Goal: Book appointment/travel/reservation

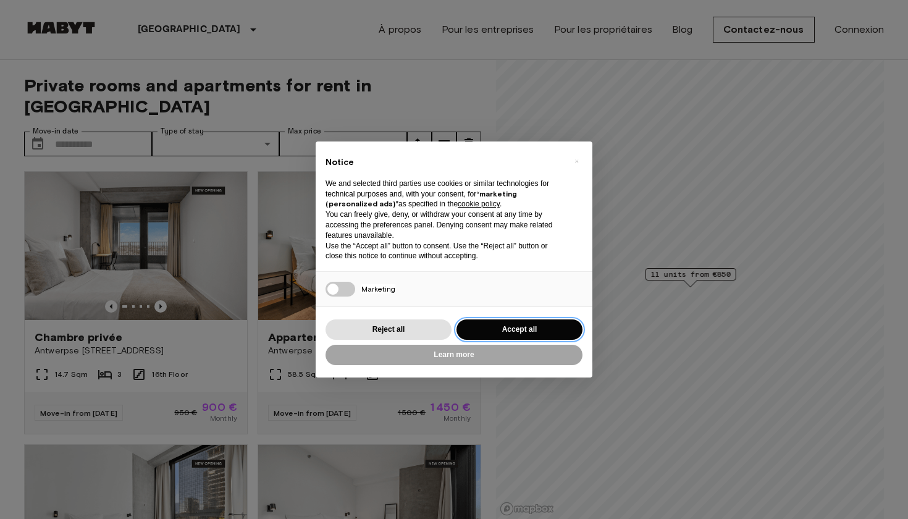
click at [499, 322] on button "Accept all" at bounding box center [520, 329] width 126 height 20
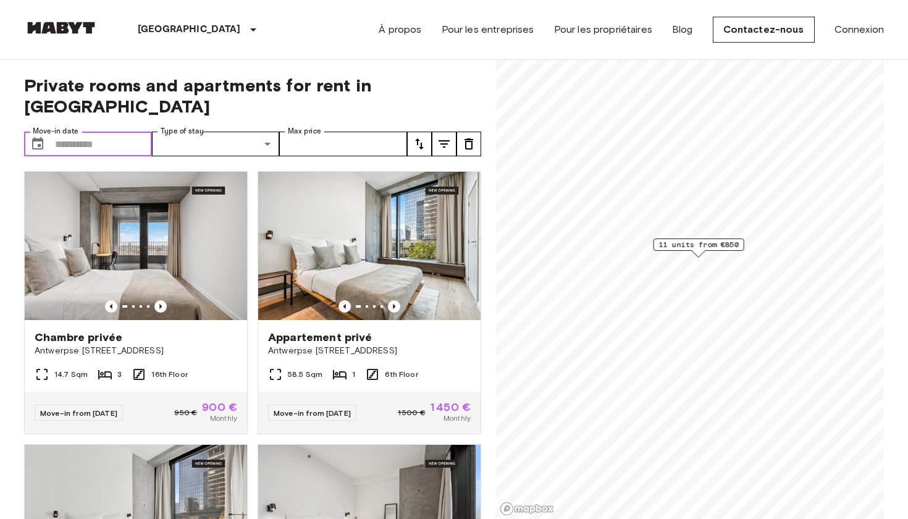
click at [107, 132] on input "Move-in date" at bounding box center [103, 144] width 97 height 25
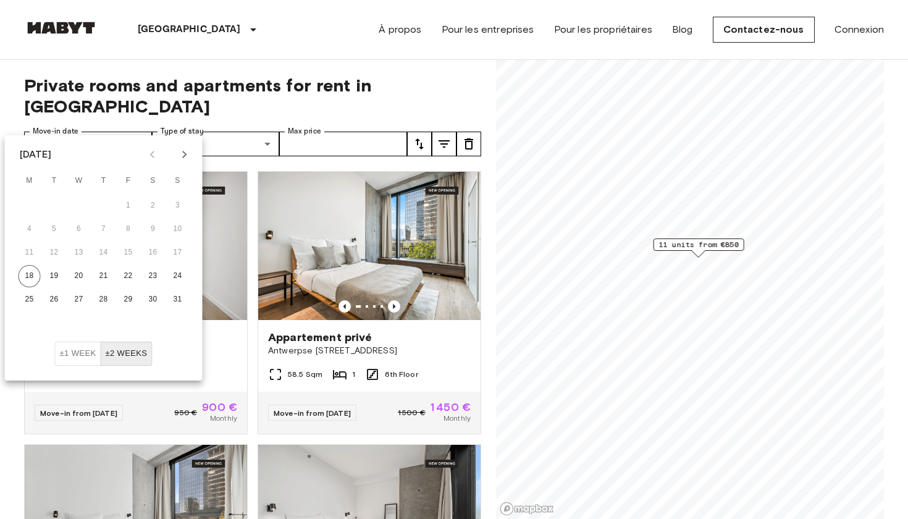
click at [180, 152] on icon "Next month" at bounding box center [184, 154] width 15 height 15
click at [28, 203] on button "1" at bounding box center [30, 206] width 22 height 22
type input "**********"
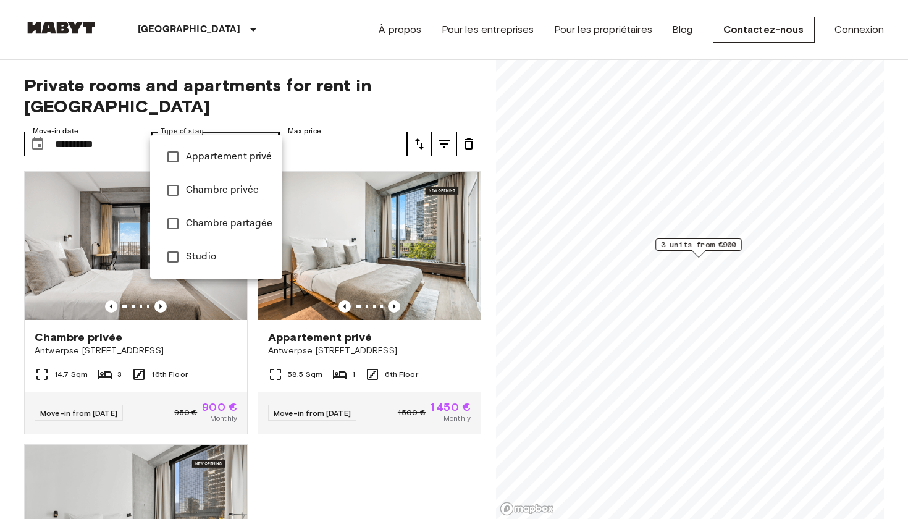
type input "**********"
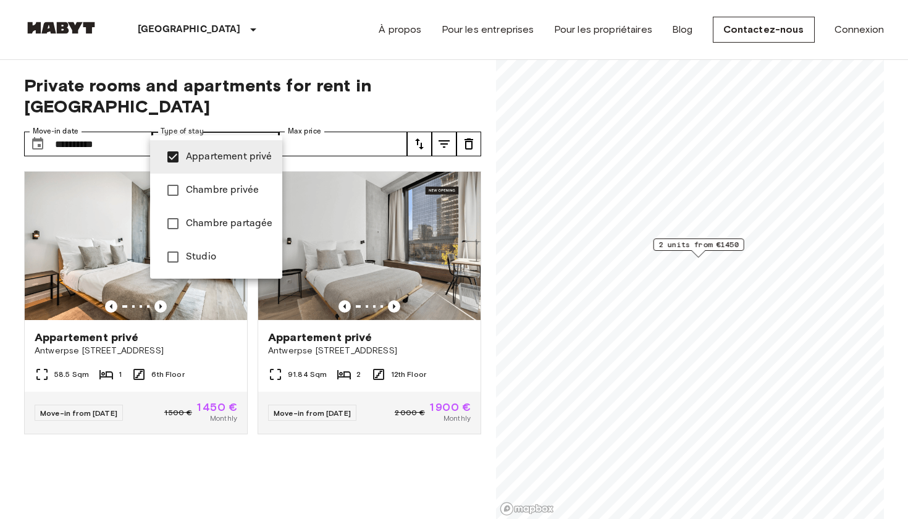
click at [299, 128] on div at bounding box center [454, 259] width 908 height 519
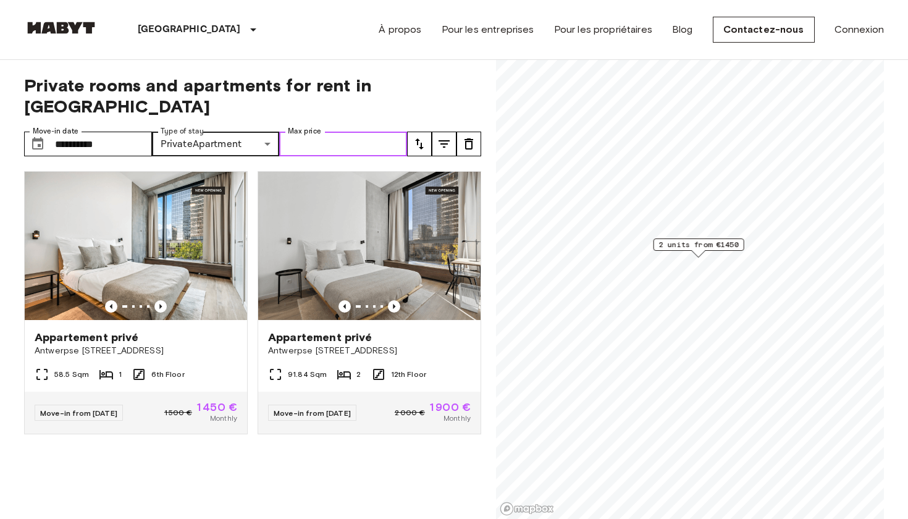
click at [319, 132] on input "Max price" at bounding box center [343, 144] width 128 height 25
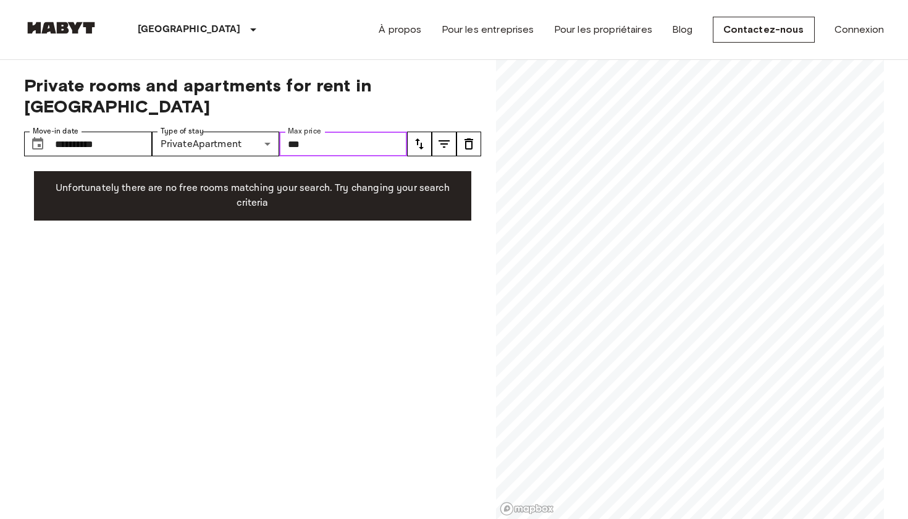
type input "****"
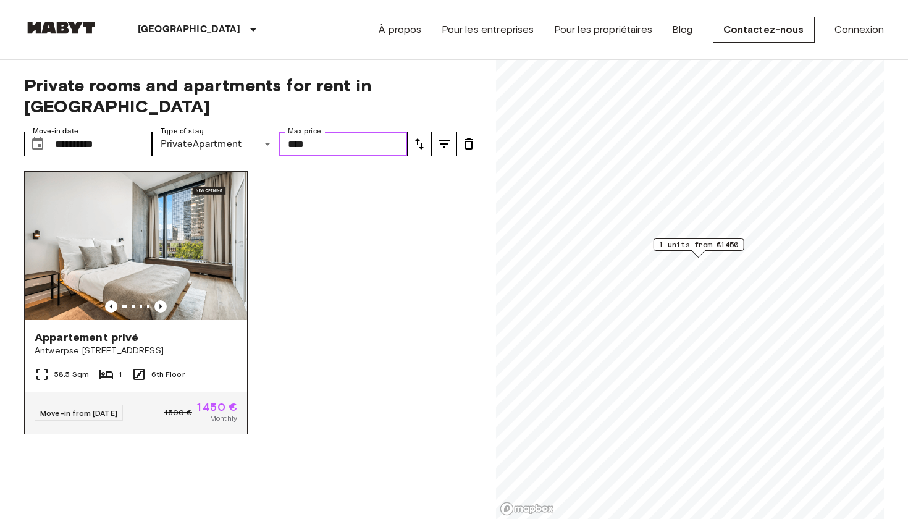
click at [117, 235] on img at bounding box center [136, 246] width 222 height 148
click at [119, 232] on img at bounding box center [136, 246] width 222 height 148
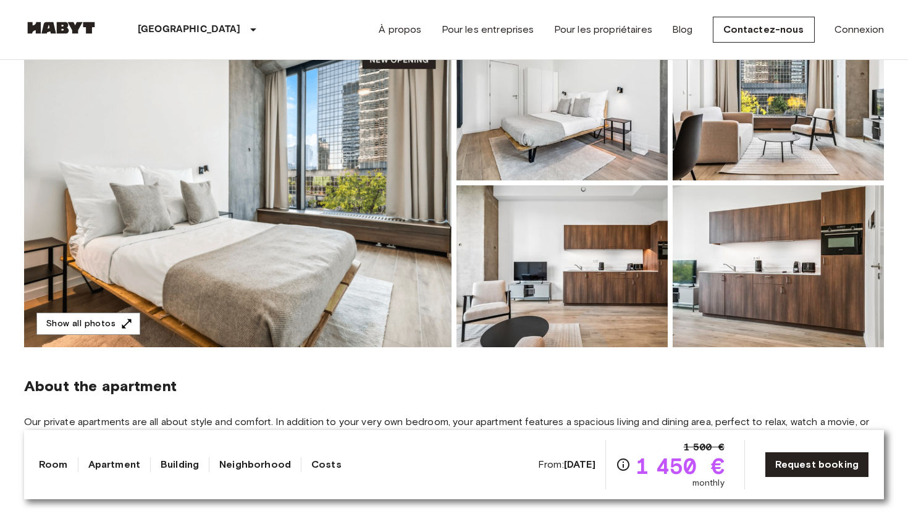
scroll to position [149, 0]
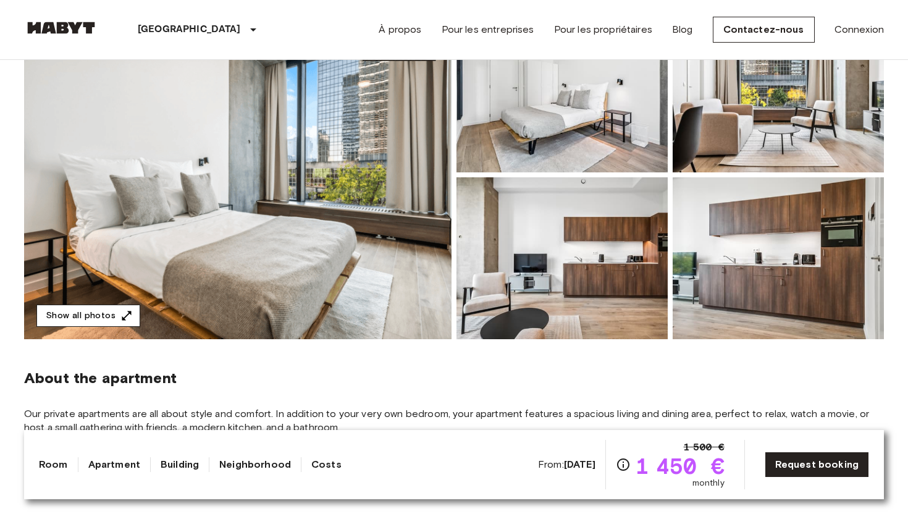
click at [117, 318] on button "Show all photos" at bounding box center [88, 316] width 104 height 23
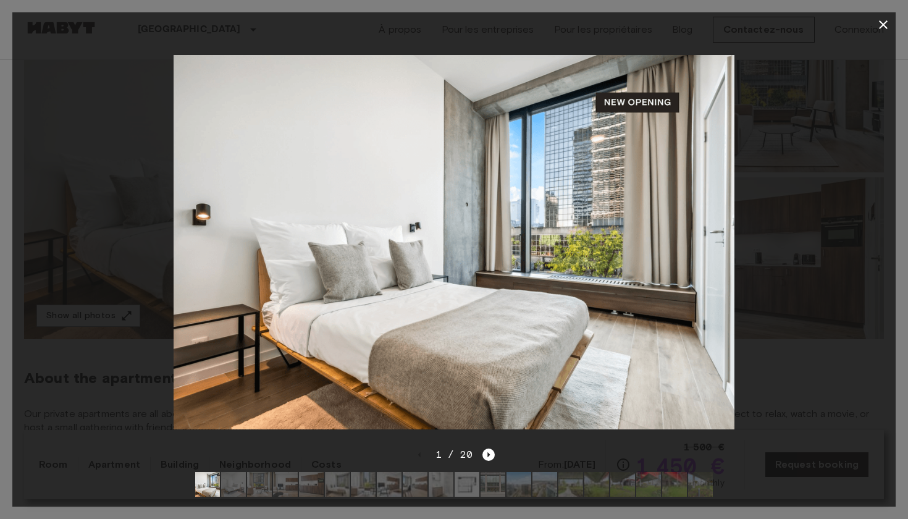
click at [686, 190] on img at bounding box center [455, 242] width 562 height 374
click at [487, 458] on icon "Next image" at bounding box center [488, 454] width 12 height 12
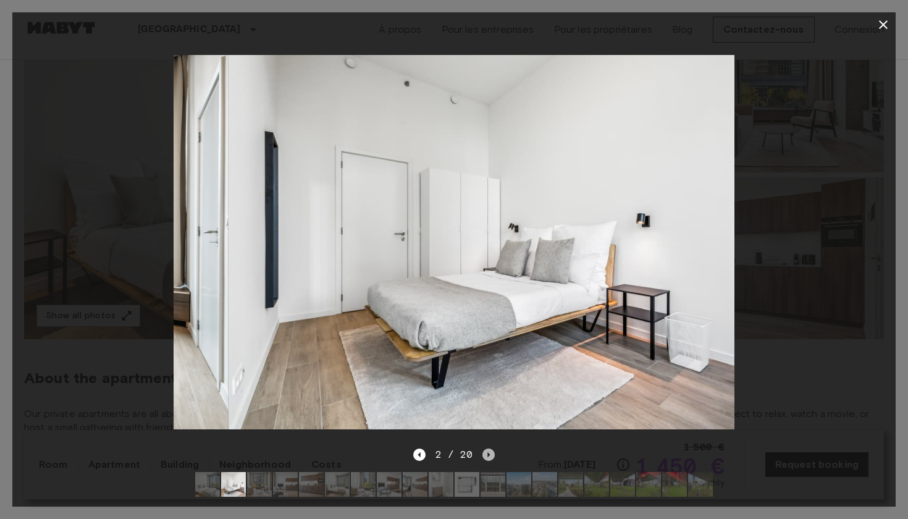
click at [487, 458] on icon "Next image" at bounding box center [488, 454] width 12 height 12
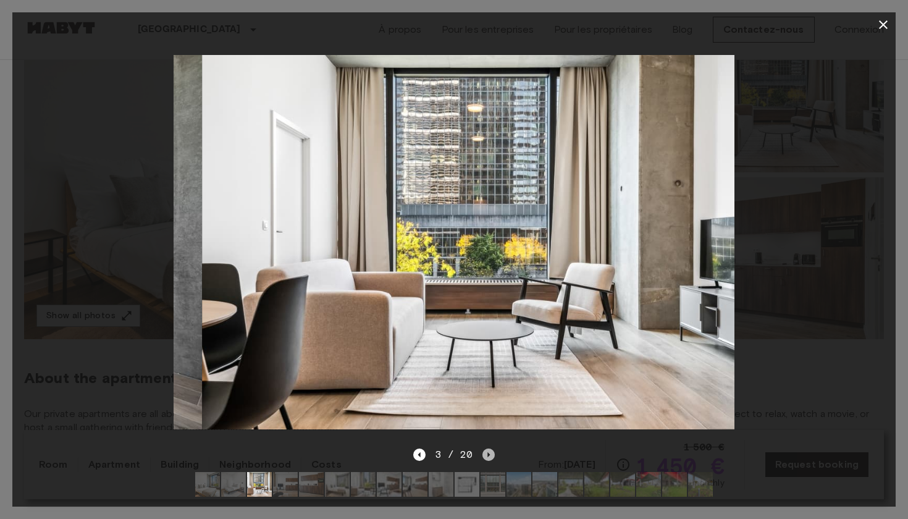
click at [487, 458] on icon "Next image" at bounding box center [488, 454] width 12 height 12
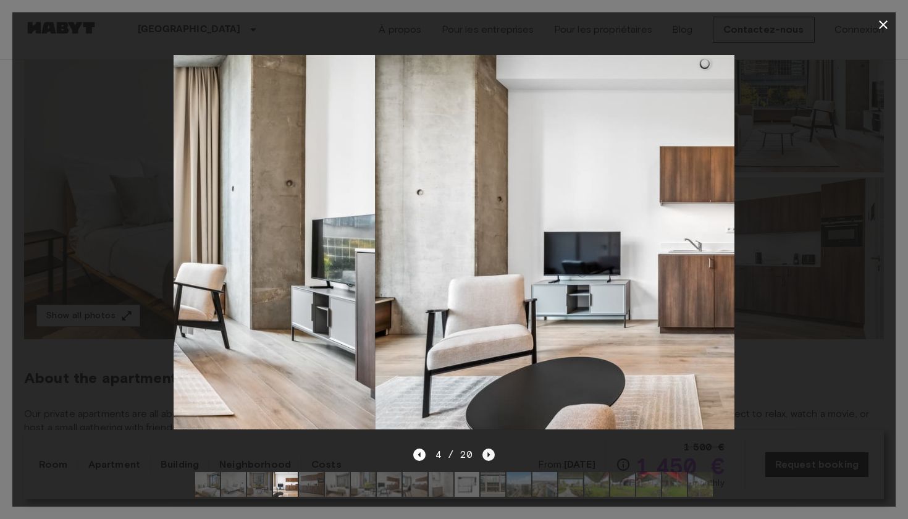
click at [487, 458] on icon "Next image" at bounding box center [488, 454] width 12 height 12
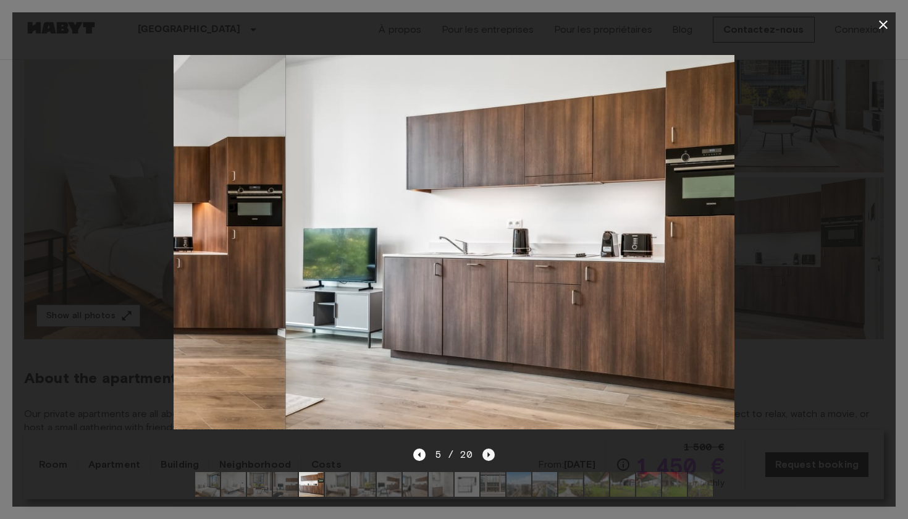
click at [487, 458] on icon "Next image" at bounding box center [488, 454] width 12 height 12
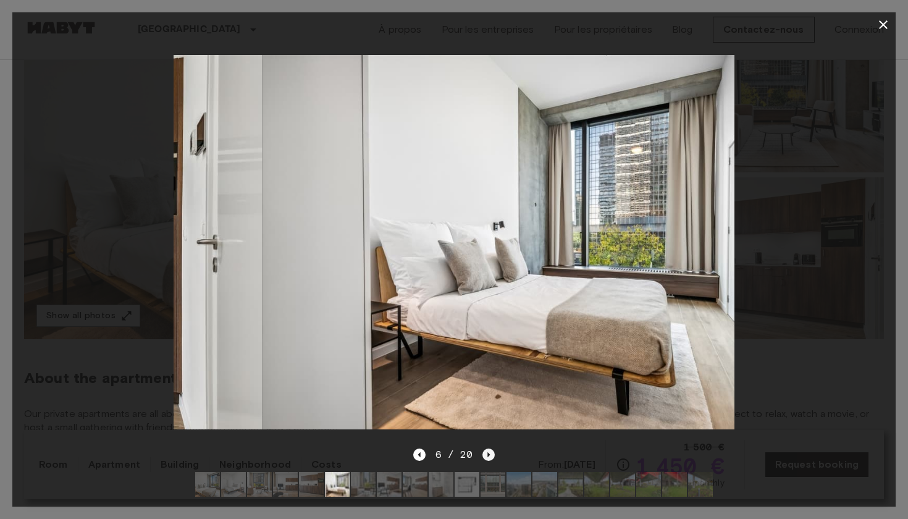
click at [488, 458] on icon "Next image" at bounding box center [488, 454] width 12 height 12
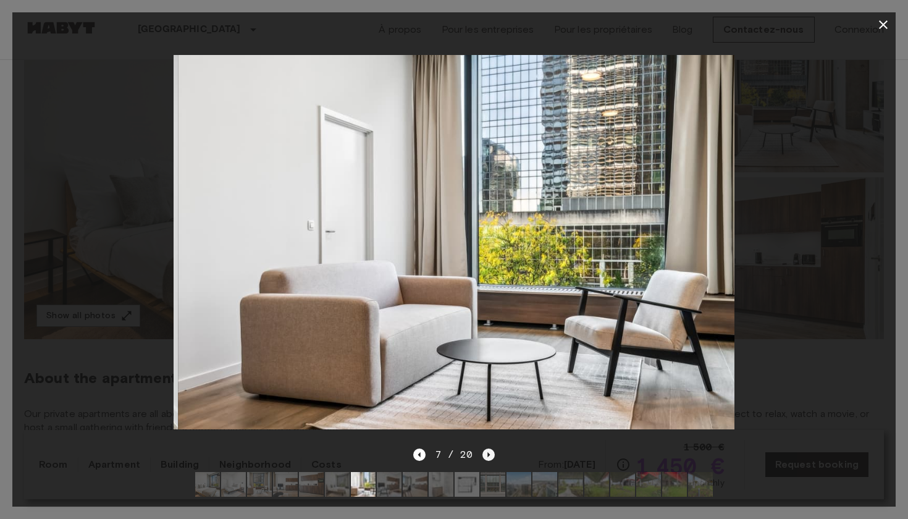
click at [488, 458] on icon "Next image" at bounding box center [488, 454] width 12 height 12
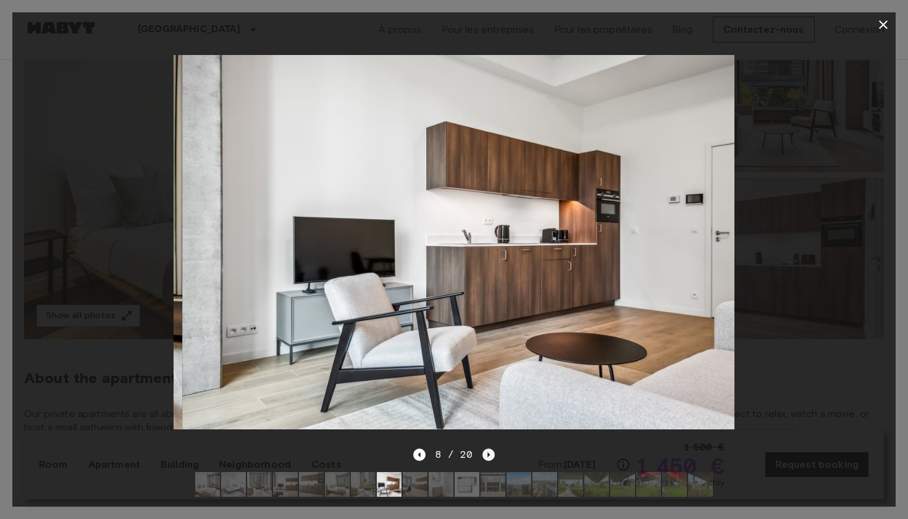
click at [488, 458] on icon "Next image" at bounding box center [488, 454] width 12 height 12
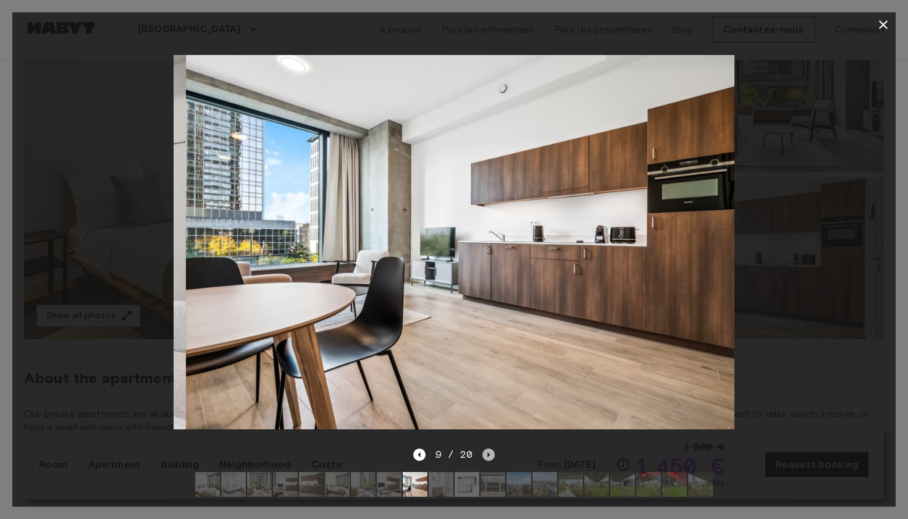
click at [488, 458] on icon "Next image" at bounding box center [488, 454] width 12 height 12
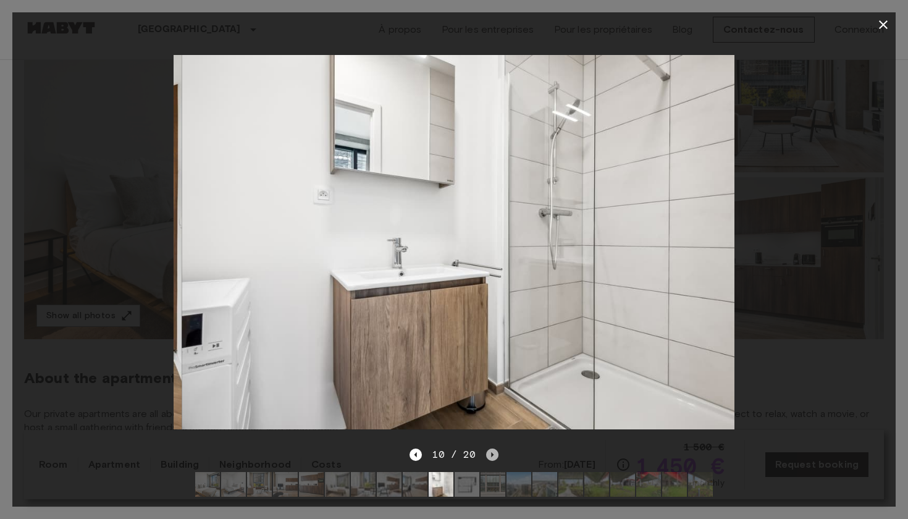
click at [488, 458] on icon "Next image" at bounding box center [492, 454] width 12 height 12
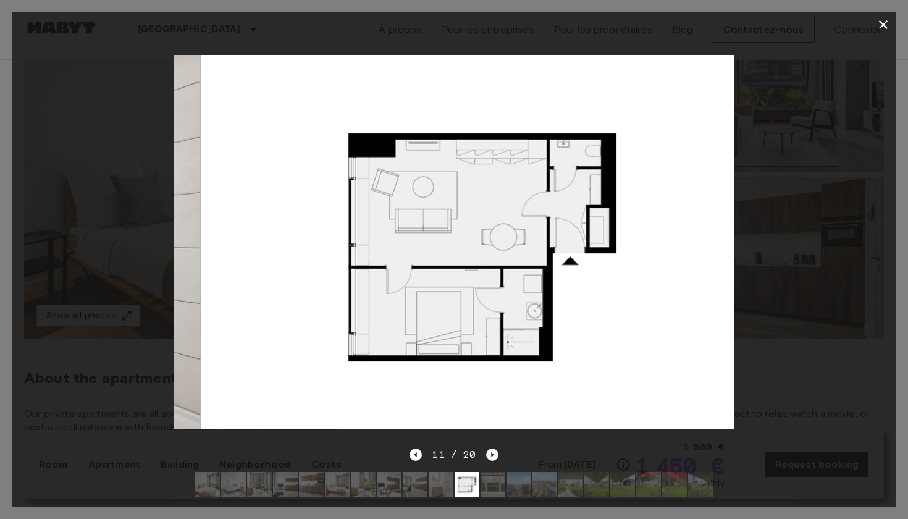
click at [488, 458] on icon "Next image" at bounding box center [492, 454] width 12 height 12
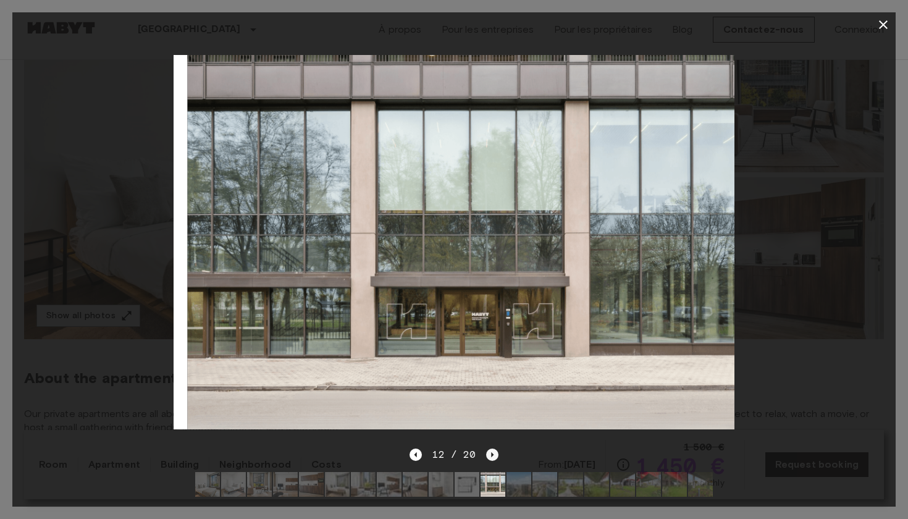
click at [488, 458] on icon "Next image" at bounding box center [492, 454] width 12 height 12
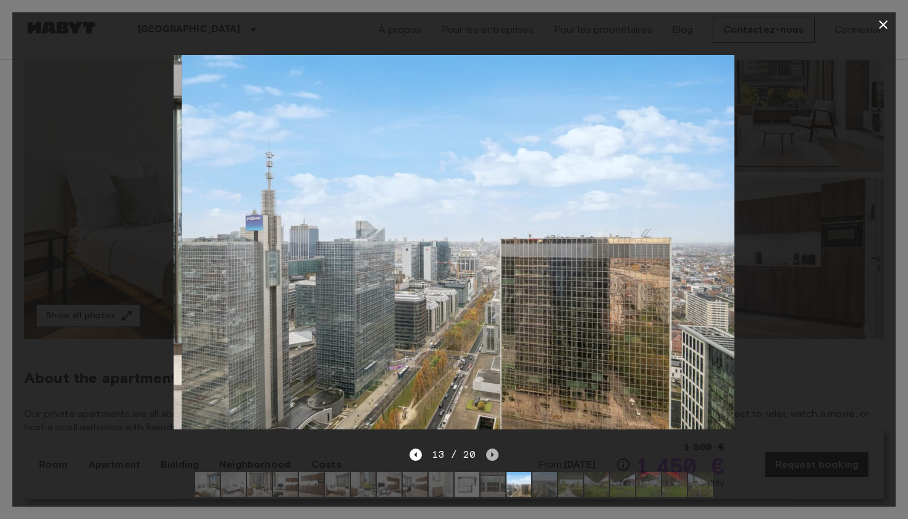
click at [488, 458] on icon "Next image" at bounding box center [492, 454] width 12 height 12
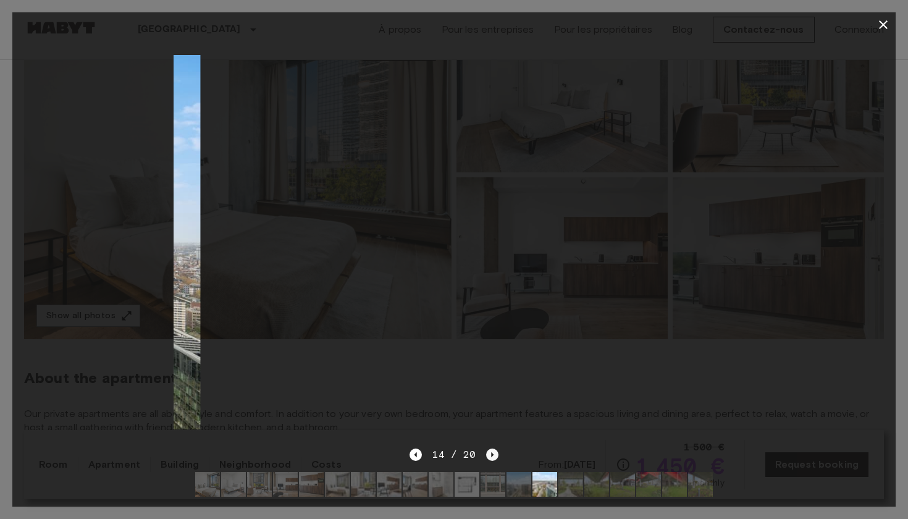
click at [488, 458] on icon "Next image" at bounding box center [492, 454] width 12 height 12
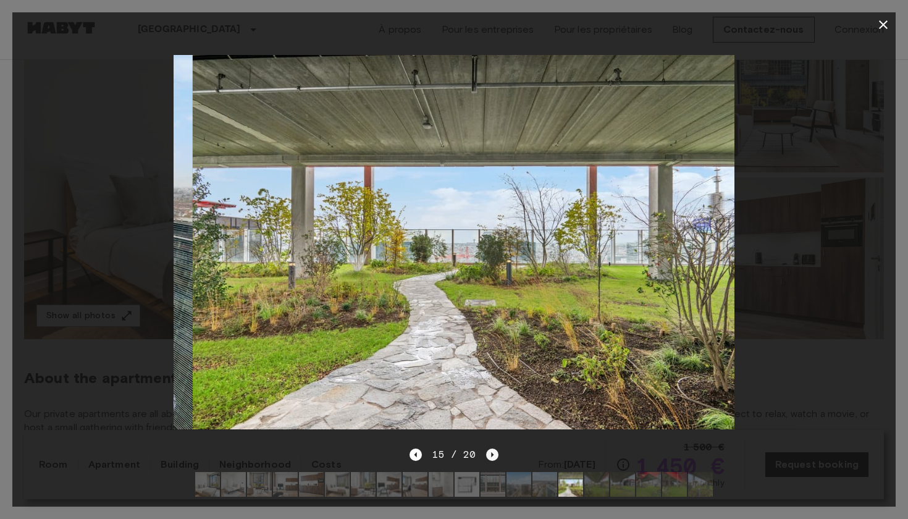
click at [488, 458] on icon "Next image" at bounding box center [492, 454] width 12 height 12
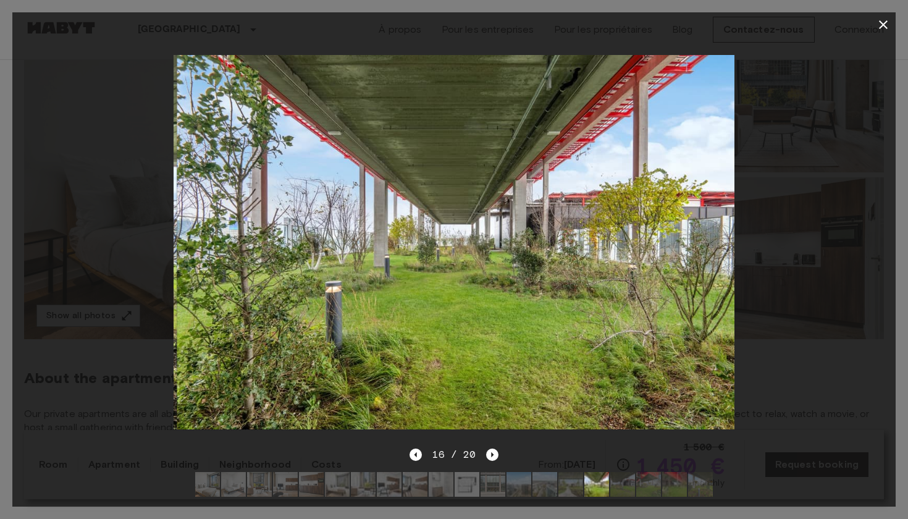
click at [884, 23] on icon "button" at bounding box center [883, 24] width 9 height 9
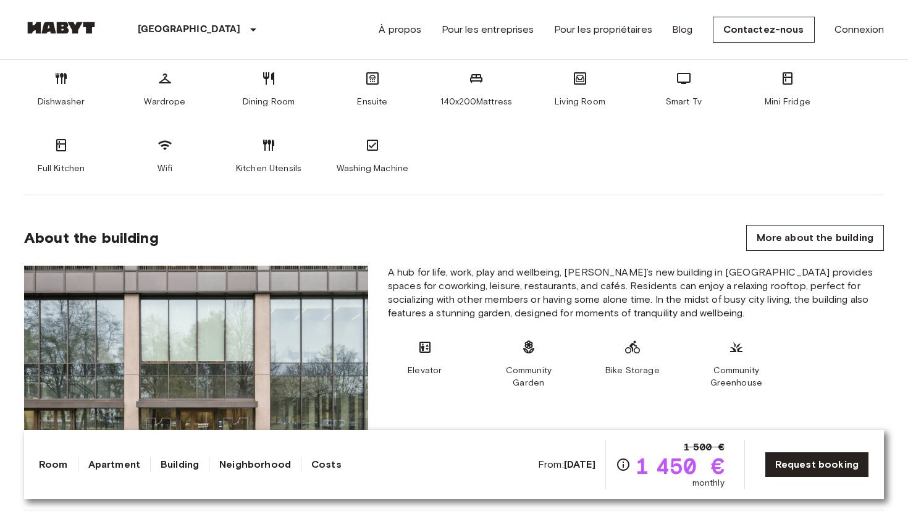
scroll to position [538, 0]
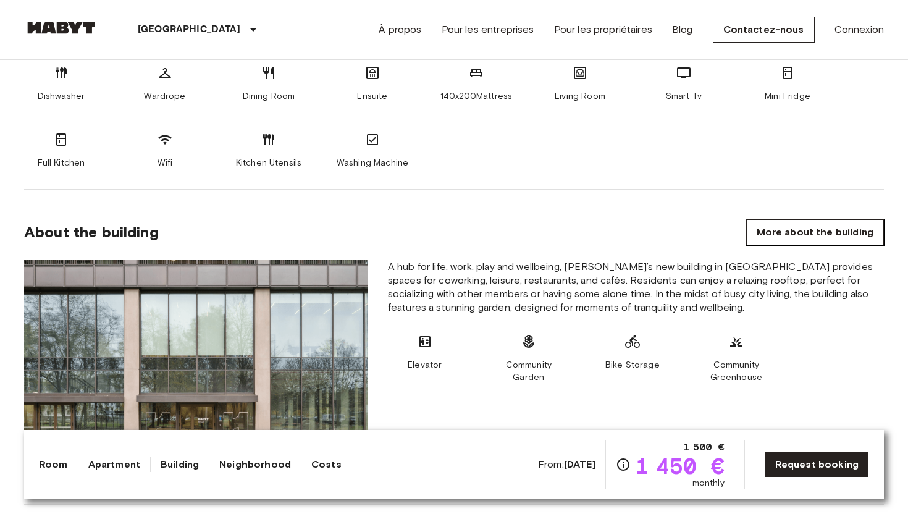
click at [763, 230] on link "More about the building" at bounding box center [815, 232] width 138 height 26
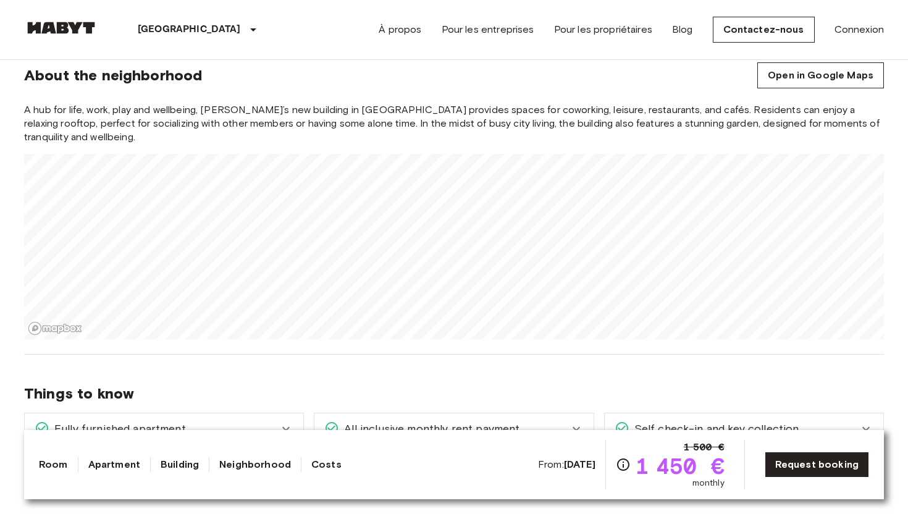
scroll to position [1040, 0]
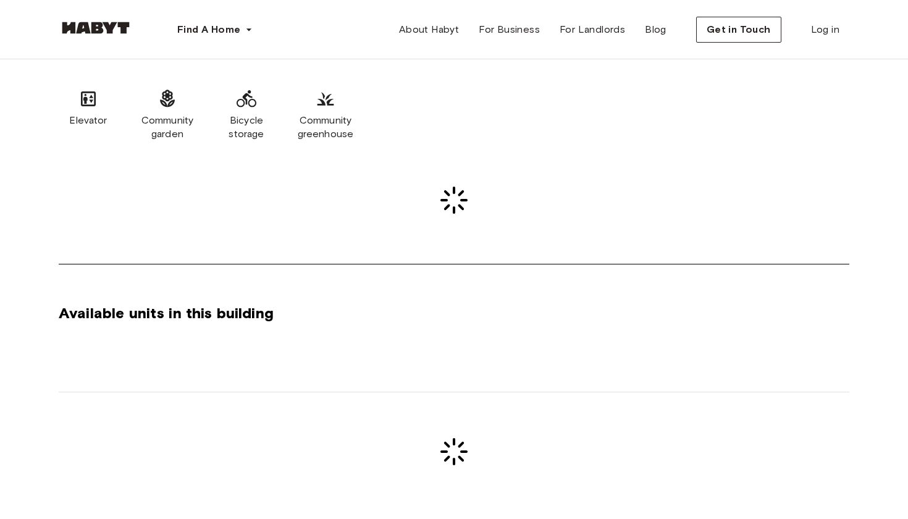
scroll to position [547, 0]
